Goal: Task Accomplishment & Management: Use online tool/utility

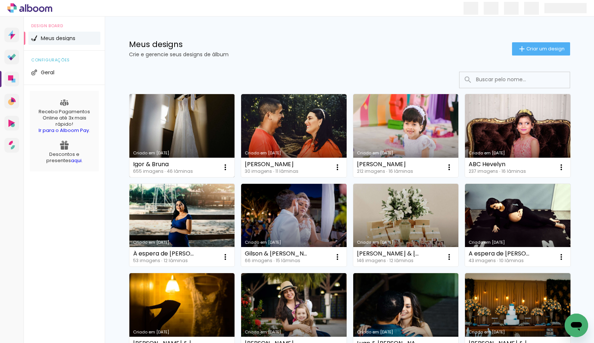
click at [197, 137] on link "Criado em [DATE]" at bounding box center [182, 135] width 106 height 83
